Goal: Transaction & Acquisition: Purchase product/service

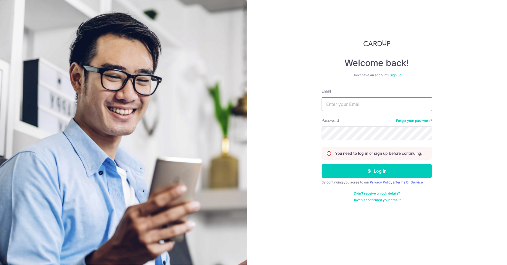
click at [354, 105] on input "Email" at bounding box center [377, 104] width 110 height 14
type input "limmeiyi88@gmail.com"
click at [322, 164] on button "Log in" at bounding box center [377, 171] width 110 height 14
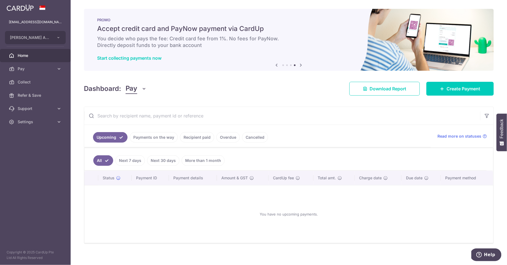
click at [319, 92] on div "Dashboard: Pay Pay Collect Download Report Create Payment" at bounding box center [289, 88] width 410 height 16
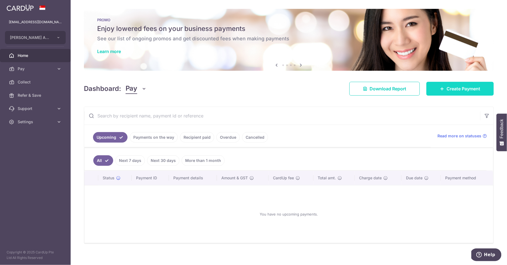
click at [459, 85] on span "Create Payment" at bounding box center [464, 88] width 34 height 7
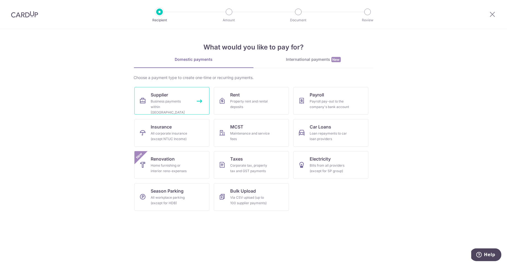
click at [191, 111] on link "Supplier Business payments within Singapore" at bounding box center [172, 101] width 75 height 28
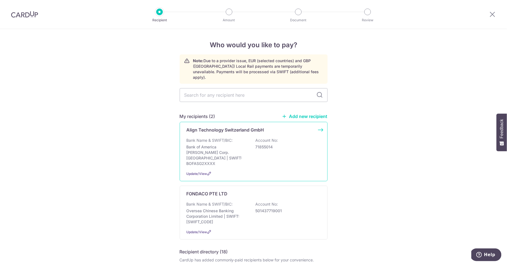
click at [283, 151] on div "Bank Name & SWIFT/BIC: Bank of America [PERSON_NAME] Corp. [GEOGRAPHIC_DATA] | …" at bounding box center [254, 152] width 134 height 29
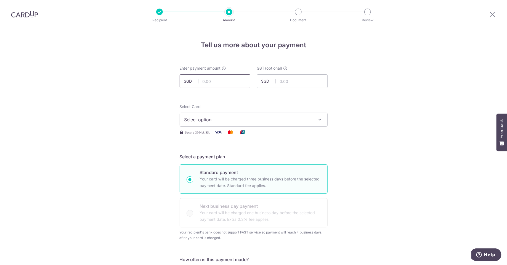
click at [222, 83] on input "text" at bounding box center [215, 81] width 71 height 14
type input "14,138.92"
click at [306, 118] on span "Select option" at bounding box center [248, 119] width 129 height 7
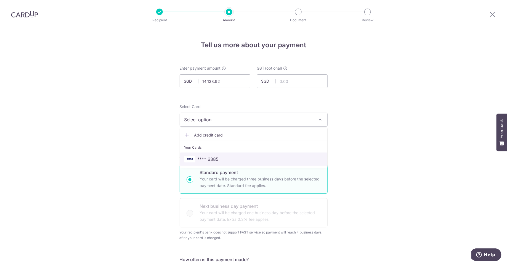
click at [274, 157] on span "**** 6385" at bounding box center [253, 159] width 139 height 7
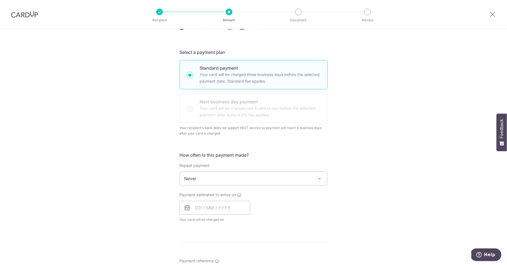
scroll to position [109, 0]
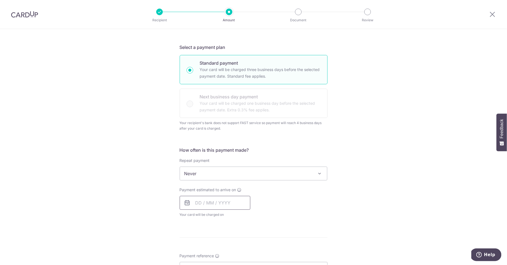
click at [245, 205] on input "text" at bounding box center [215, 203] width 71 height 14
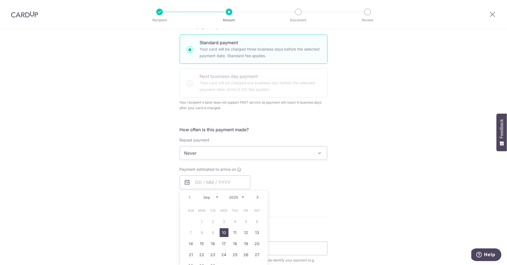
click at [227, 231] on link "10" at bounding box center [224, 232] width 9 height 9
type input "[DATE]"
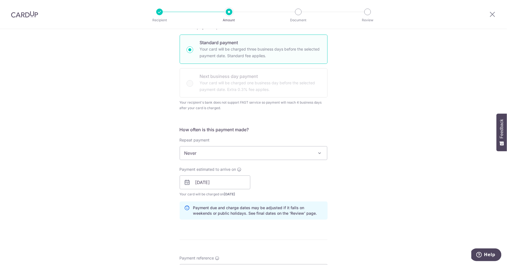
click at [382, 181] on div "Tell us more about your payment Enter payment amount SGD 14,138.92 14138.92 GST…" at bounding box center [253, 185] width 507 height 573
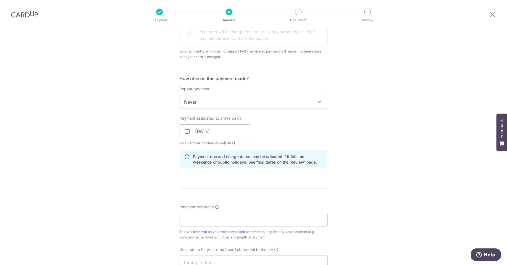
scroll to position [207, 0]
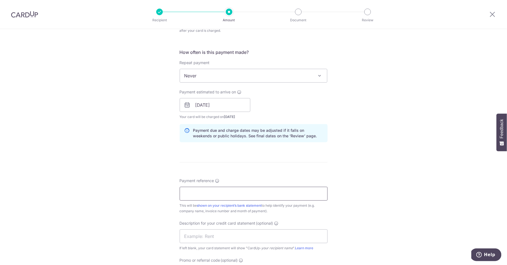
click at [261, 191] on input "Payment reference" at bounding box center [254, 194] width 148 height 14
click at [247, 193] on input "881948 Aug25 SOA" at bounding box center [254, 194] width 148 height 14
click at [254, 197] on input "881948 [DATE] SOA (Partial)" at bounding box center [254, 194] width 148 height 14
type input "881948 [DATE] SOA (Partial)"
click at [241, 237] on input "text" at bounding box center [254, 236] width 148 height 14
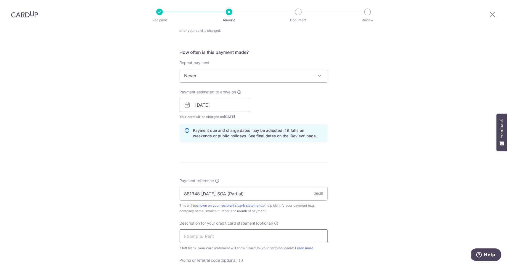
paste input "881948 Aug25 SO"
type input "881948 Aug25SOA"
click at [379, 230] on div "Tell us more about your payment Enter payment amount SGD 14,138.92 14138.92 GST…" at bounding box center [253, 108] width 507 height 573
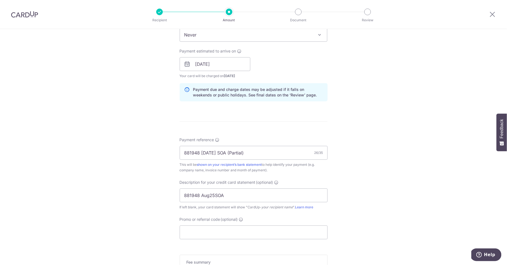
scroll to position [322, 0]
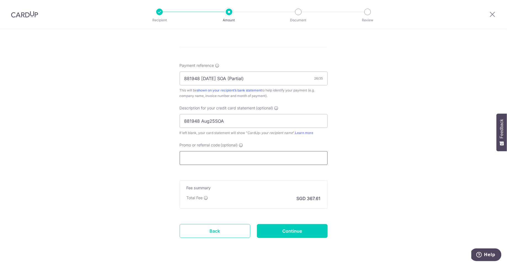
click at [271, 157] on input "Promo or referral code (optional)" at bounding box center [254, 158] width 148 height 14
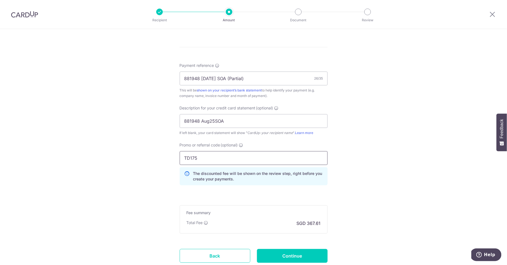
type input "TD175"
click at [373, 185] on div "Tell us more about your payment Enter payment amount SGD 14,138.92 14138.92 GST…" at bounding box center [253, 5] width 507 height 597
click at [431, 186] on div "Tell us more about your payment Enter payment amount SGD 14,138.92 14138.92 GST…" at bounding box center [253, 5] width 507 height 597
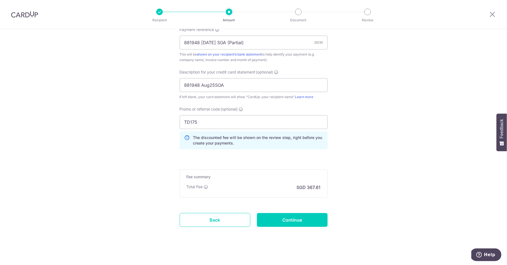
scroll to position [360, 0]
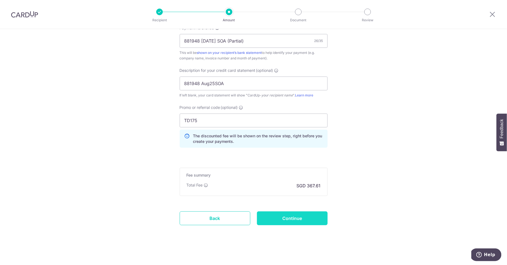
click at [317, 219] on input "Continue" at bounding box center [292, 218] width 71 height 14
type input "Create Schedule"
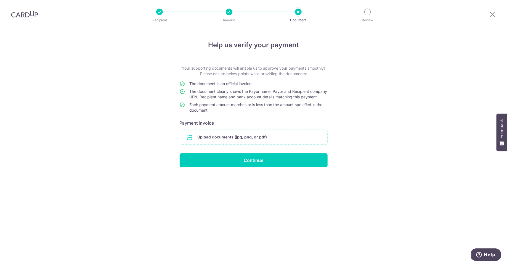
click at [301, 141] on input "file" at bounding box center [253, 137] width 147 height 14
click at [259, 141] on input "file" at bounding box center [253, 137] width 147 height 14
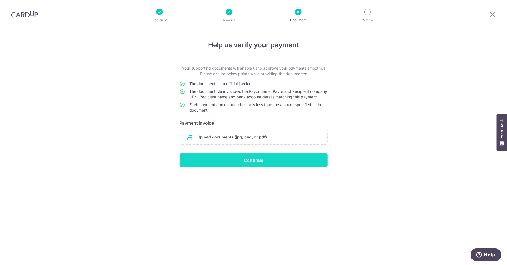
click at [304, 167] on input "Continue" at bounding box center [254, 160] width 148 height 14
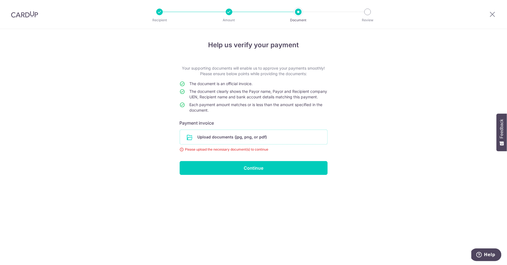
click at [260, 142] on input "file" at bounding box center [253, 137] width 147 height 14
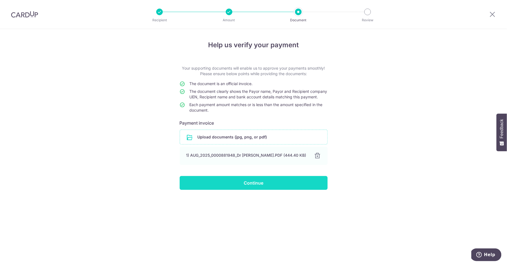
click at [302, 190] on input "Continue" at bounding box center [254, 183] width 148 height 14
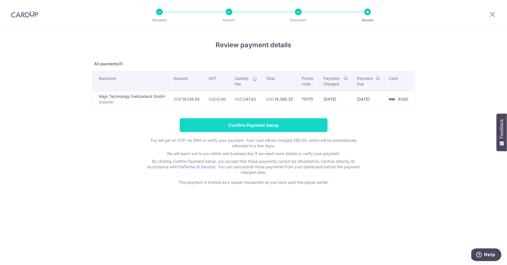
click at [301, 123] on input "Confirm Payment Setup" at bounding box center [254, 125] width 148 height 14
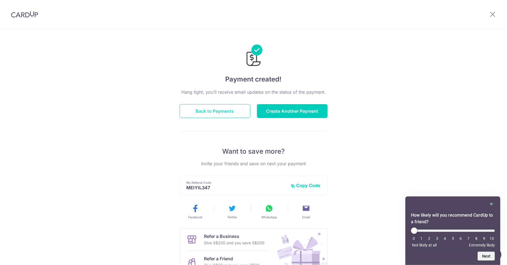
click at [235, 111] on button "Back to Payments" at bounding box center [215, 111] width 71 height 14
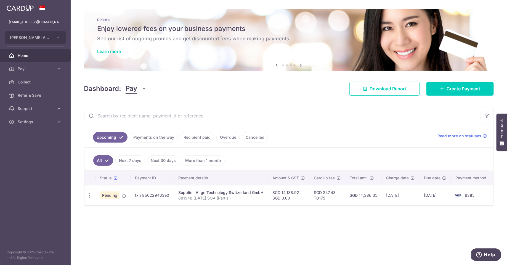
click at [320, 240] on div "× Pause Schedule Pause all future payments in this series Pause just this one p…" at bounding box center [289, 132] width 437 height 265
click at [323, 232] on div "× Pause Schedule Pause all future payments in this series Pause just this one p…" at bounding box center [289, 132] width 437 height 265
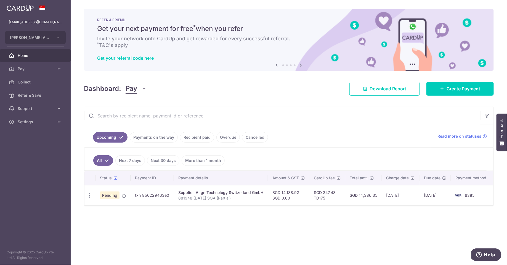
click at [329, 226] on div "× Pause Schedule Pause all future payments in this series Pause just this one p…" at bounding box center [289, 132] width 437 height 265
